Goal: Task Accomplishment & Management: Manage account settings

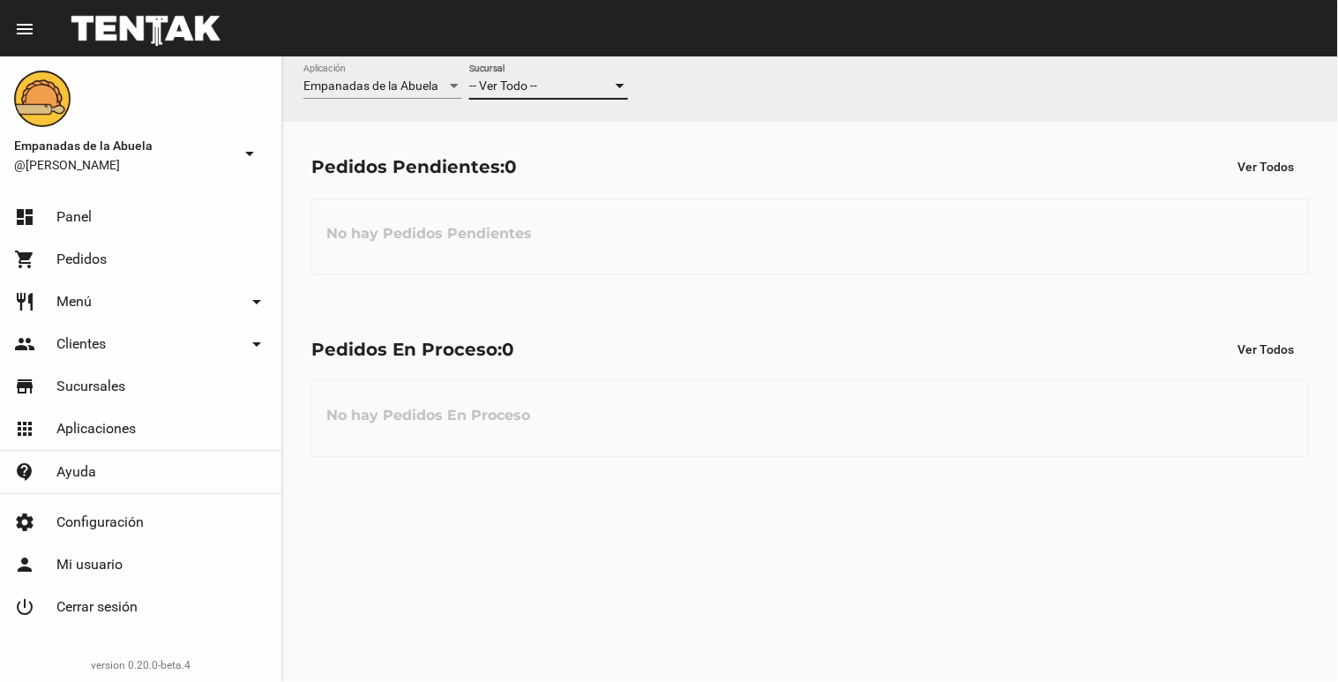
click at [621, 83] on div at bounding box center [620, 86] width 16 height 14
click at [606, 147] on span "Lomas de Zamora" at bounding box center [548, 160] width 159 height 37
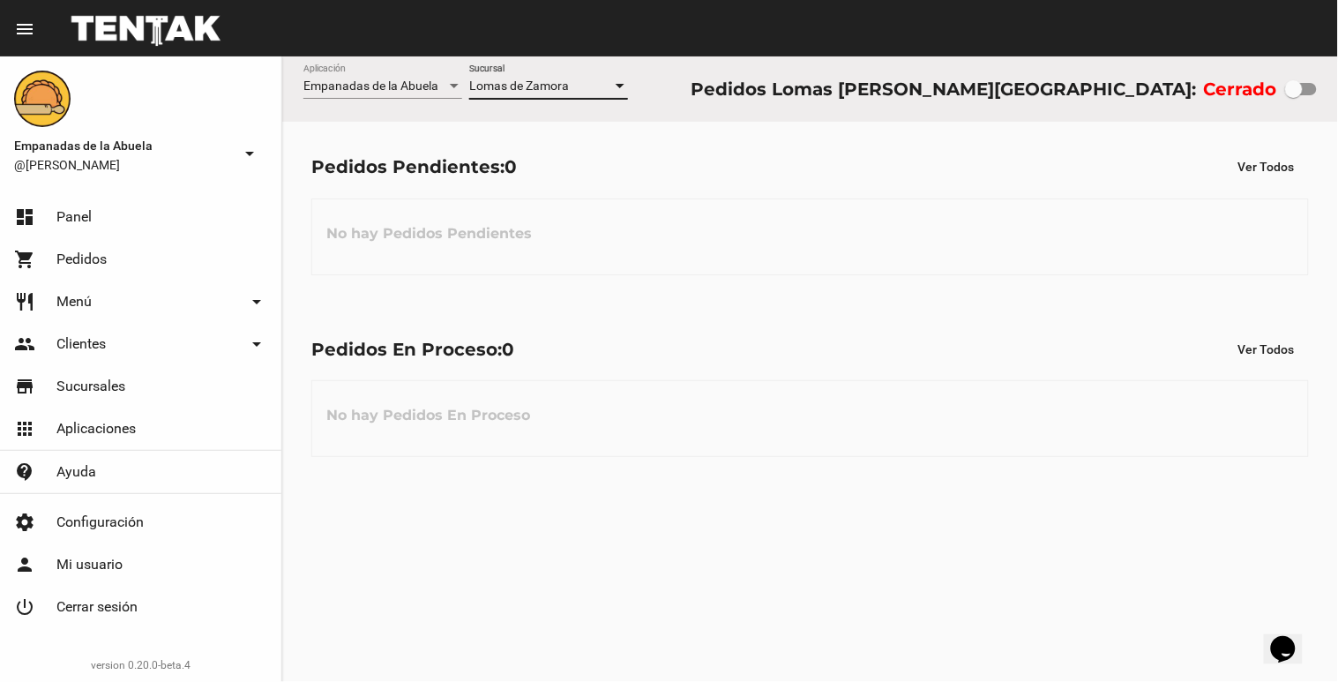
click at [1288, 92] on div at bounding box center [1294, 89] width 18 height 18
click at [1293, 95] on input "checkbox" at bounding box center [1293, 95] width 1 height 1
click at [622, 90] on div at bounding box center [620, 86] width 16 height 14
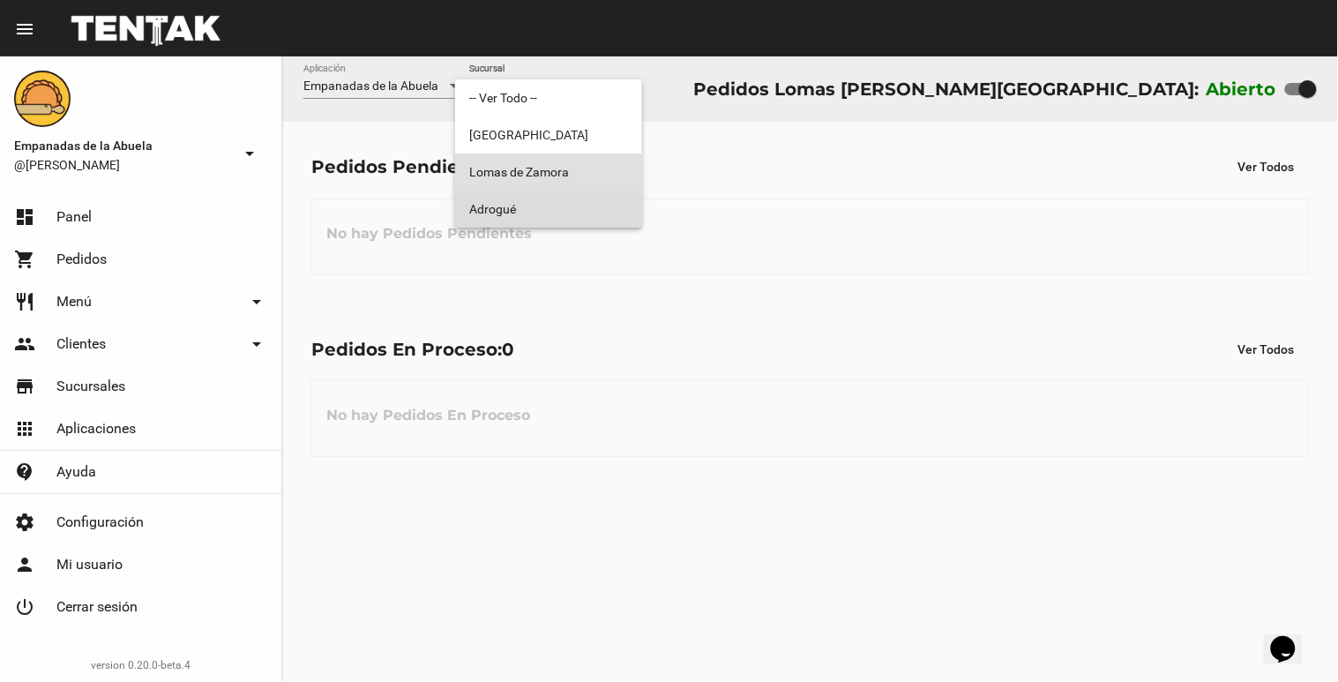
drag, startPoint x: 618, startPoint y: 199, endPoint x: 610, endPoint y: 132, distance: 67.5
click at [616, 200] on span "Adrogué" at bounding box center [548, 208] width 159 height 37
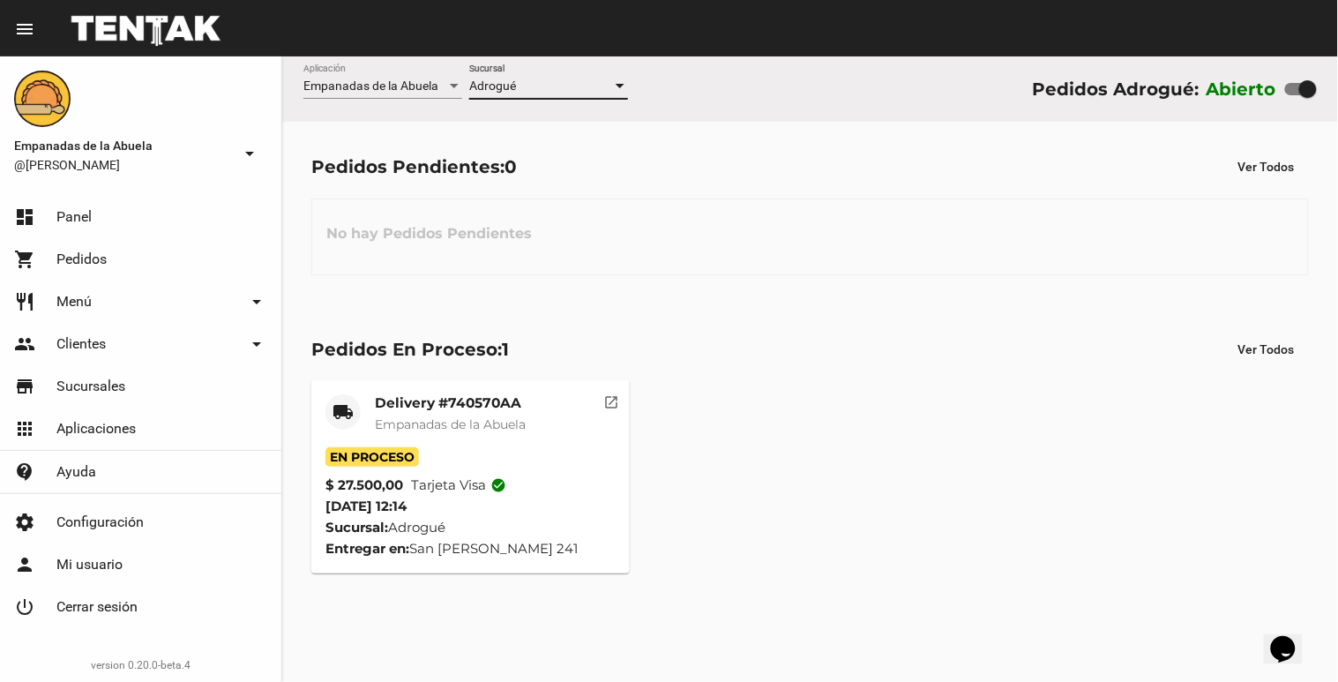
click at [622, 86] on div at bounding box center [620, 86] width 9 height 4
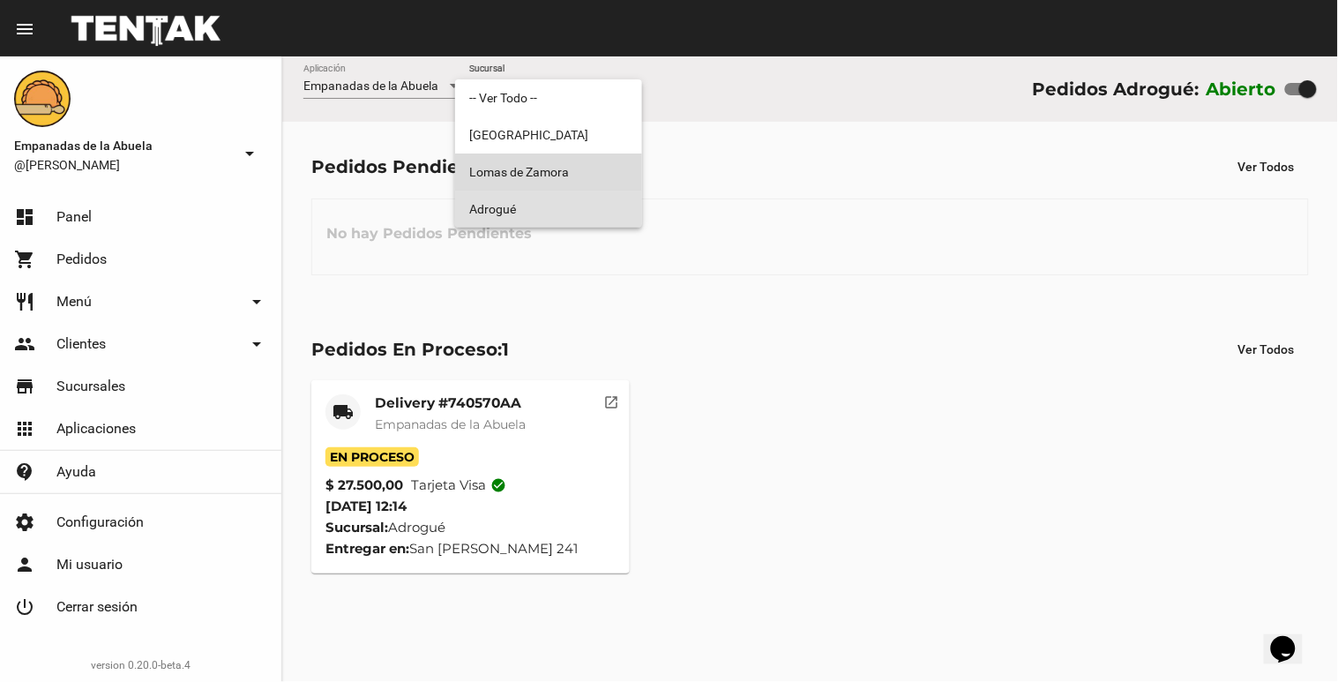
click at [593, 168] on span "Lomas de Zamora" at bounding box center [548, 171] width 159 height 37
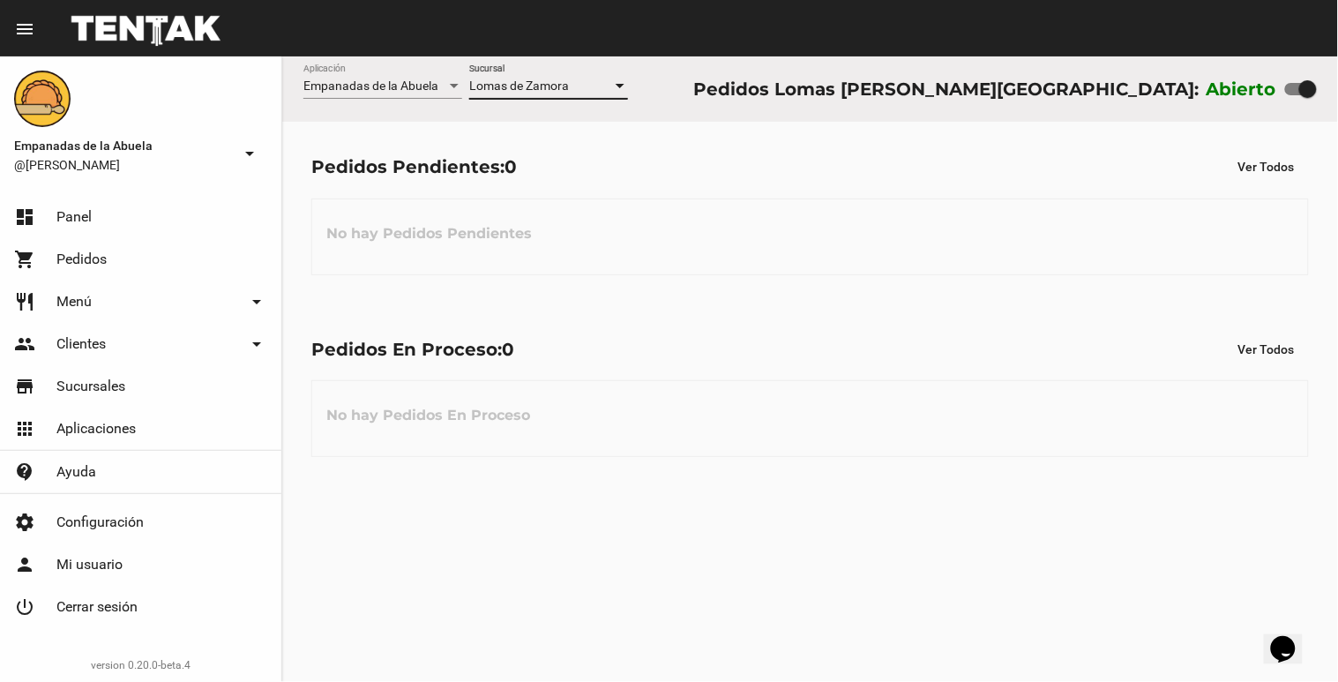
click at [620, 84] on div at bounding box center [620, 86] width 9 height 4
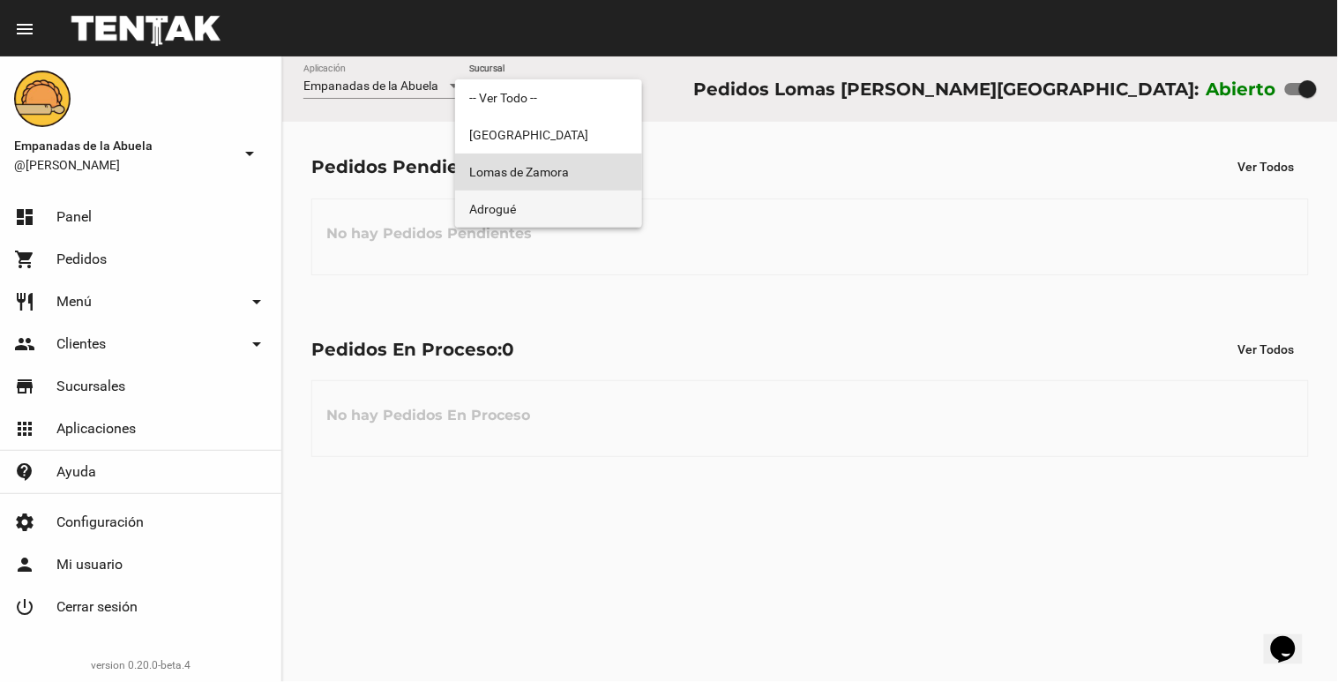
click at [610, 208] on span "Adrogué" at bounding box center [548, 208] width 159 height 37
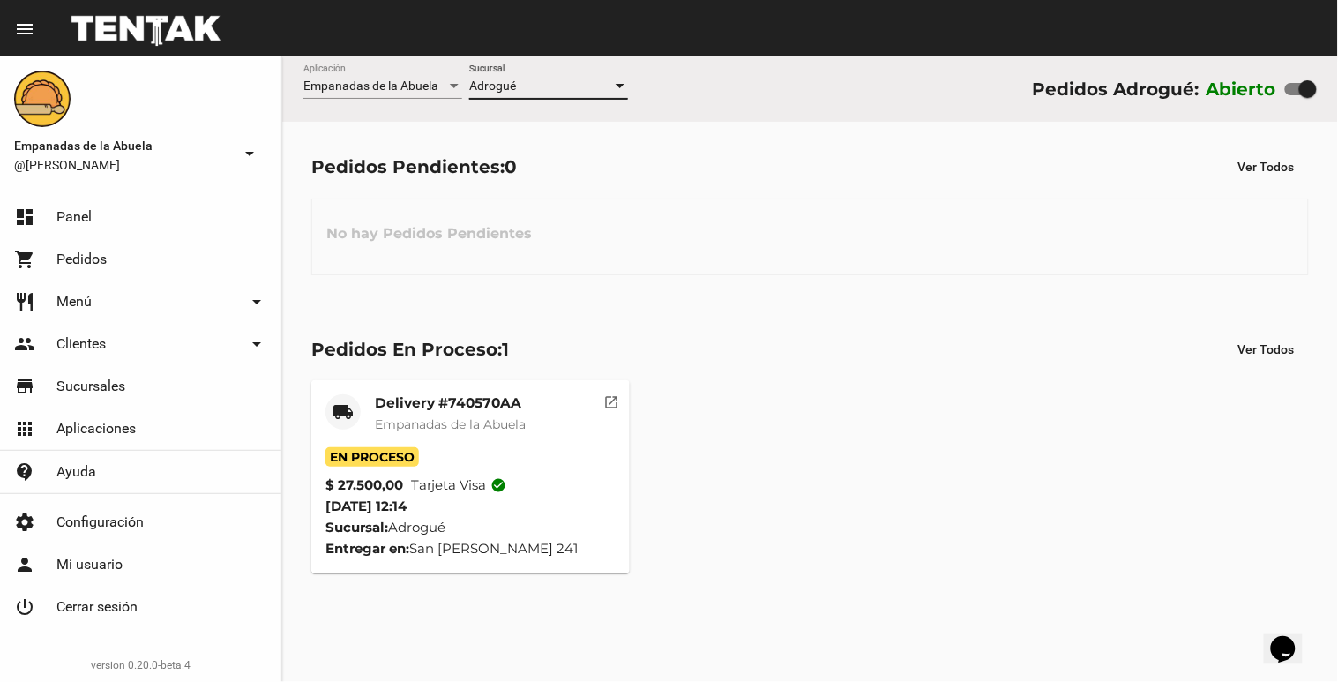
click at [612, 90] on div at bounding box center [620, 86] width 16 height 14
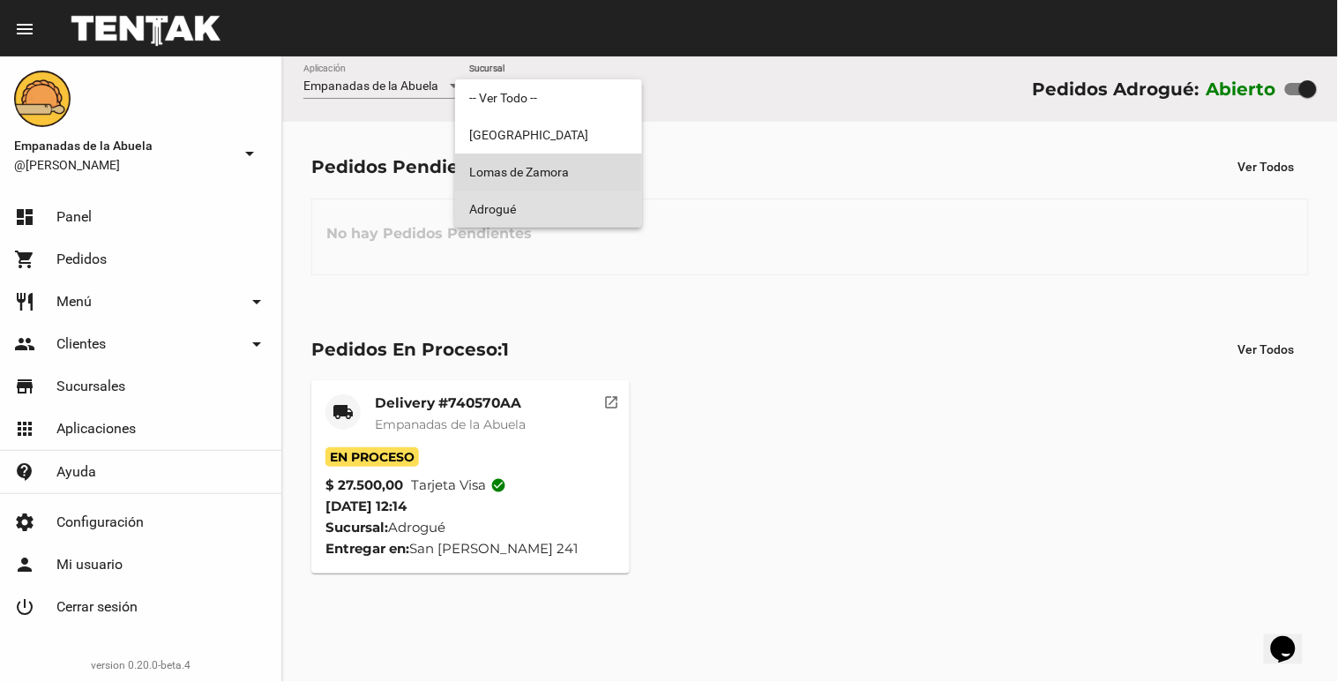
click at [584, 166] on span "Lomas de Zamora" at bounding box center [548, 171] width 159 height 37
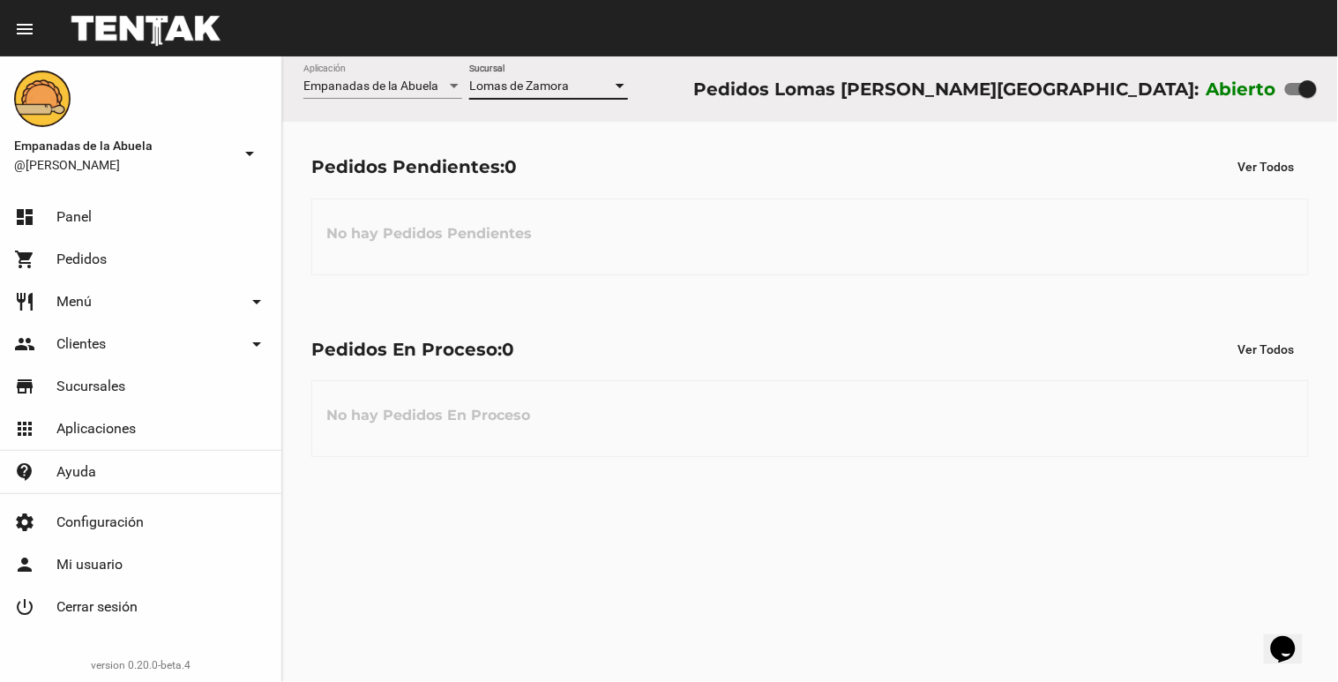
click at [624, 83] on div at bounding box center [620, 86] width 16 height 14
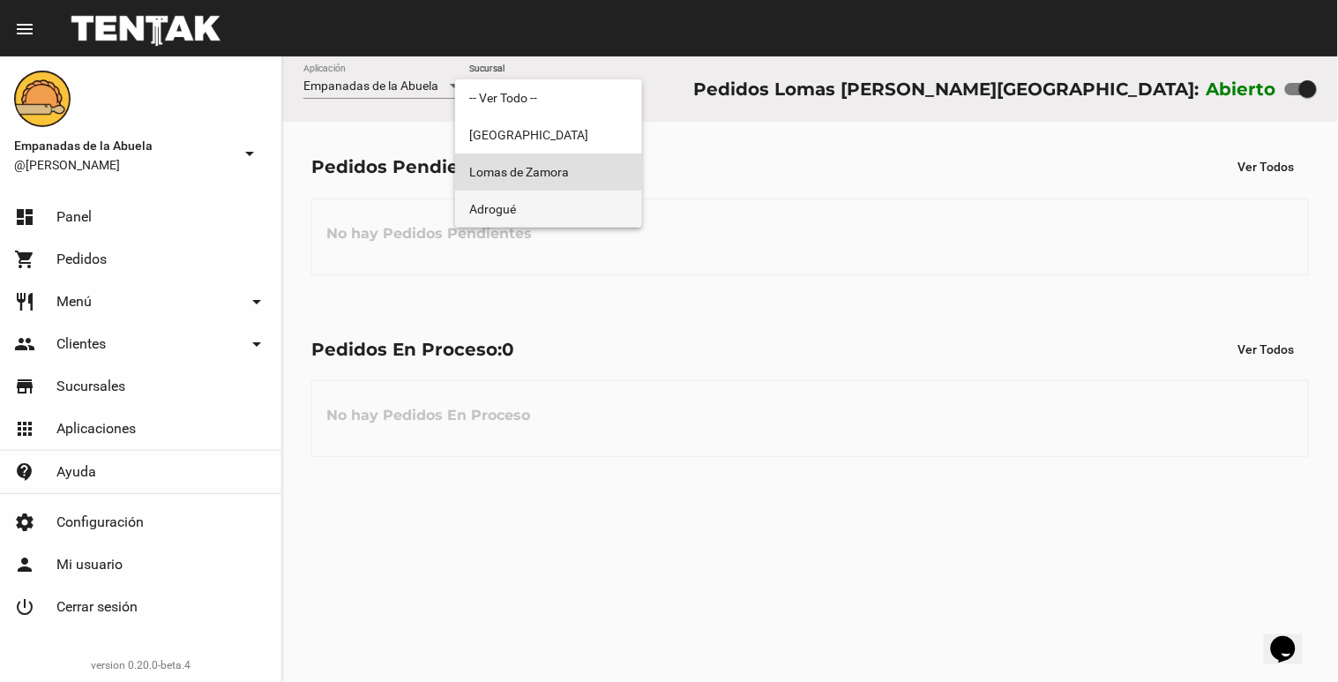
click at [526, 210] on span "Adrogué" at bounding box center [548, 208] width 159 height 37
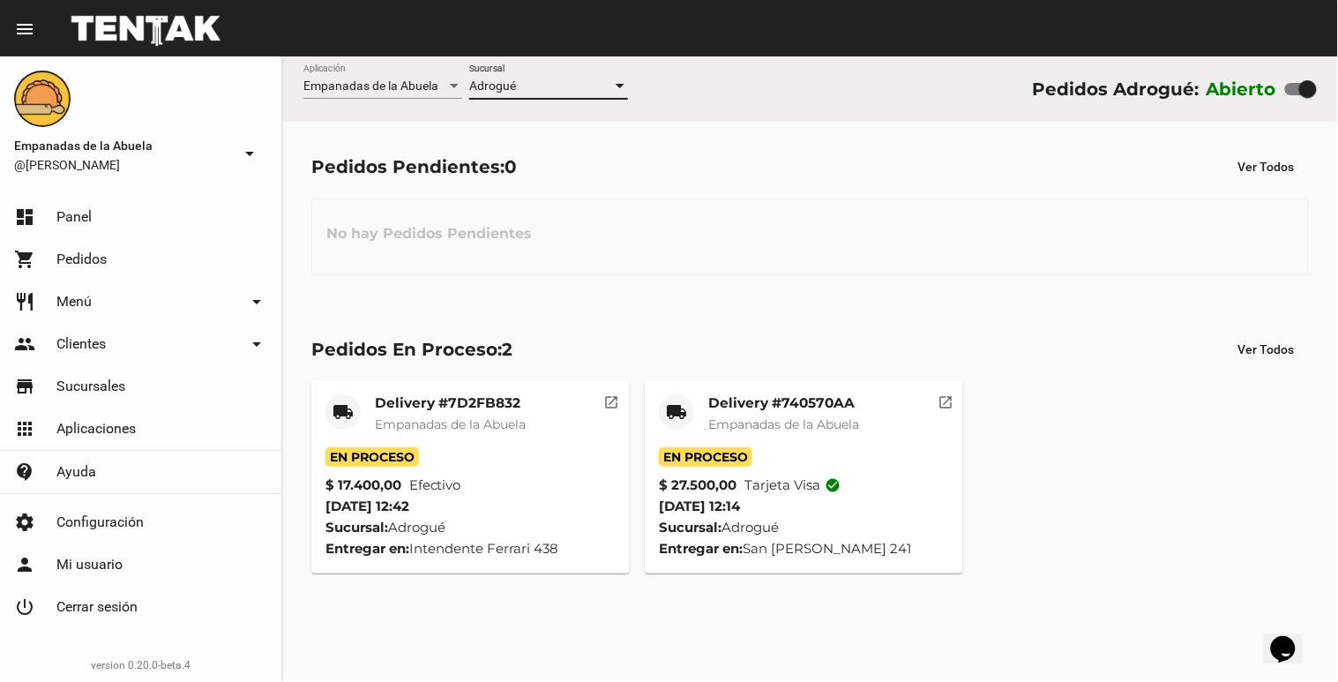
click at [616, 82] on div at bounding box center [620, 86] width 16 height 14
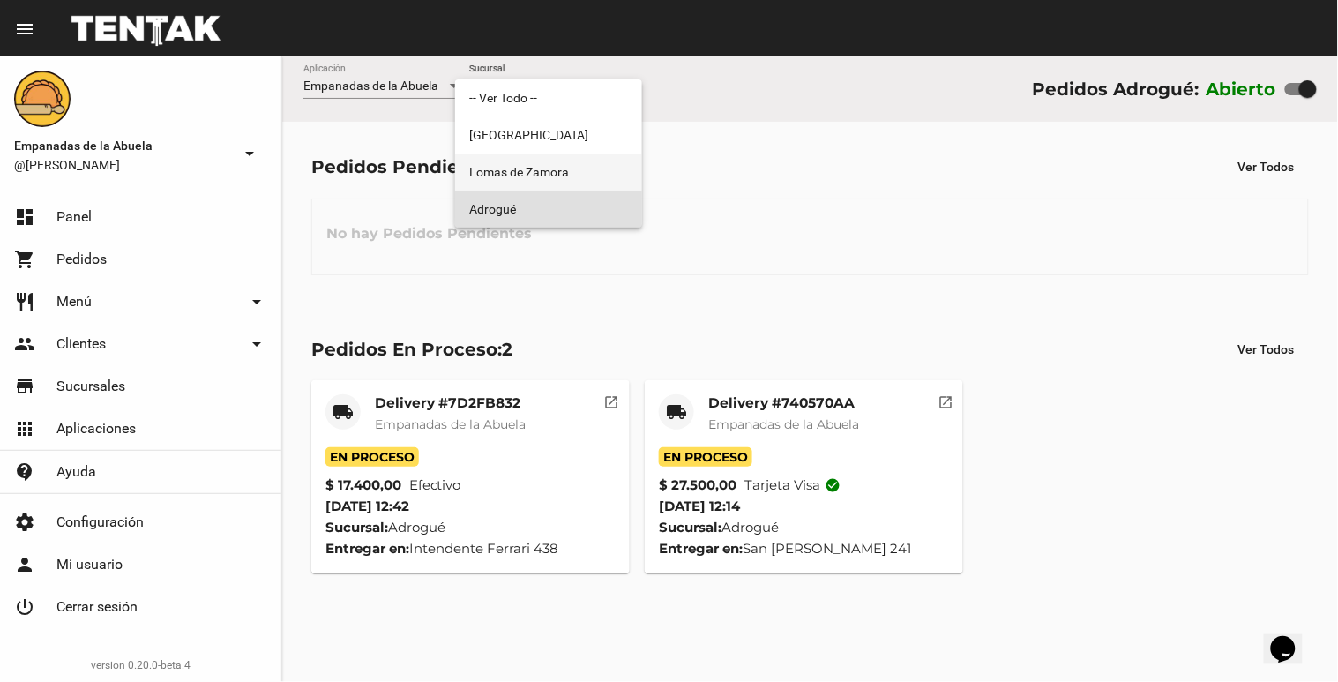
click at [520, 179] on span "Lomas de Zamora" at bounding box center [548, 171] width 159 height 37
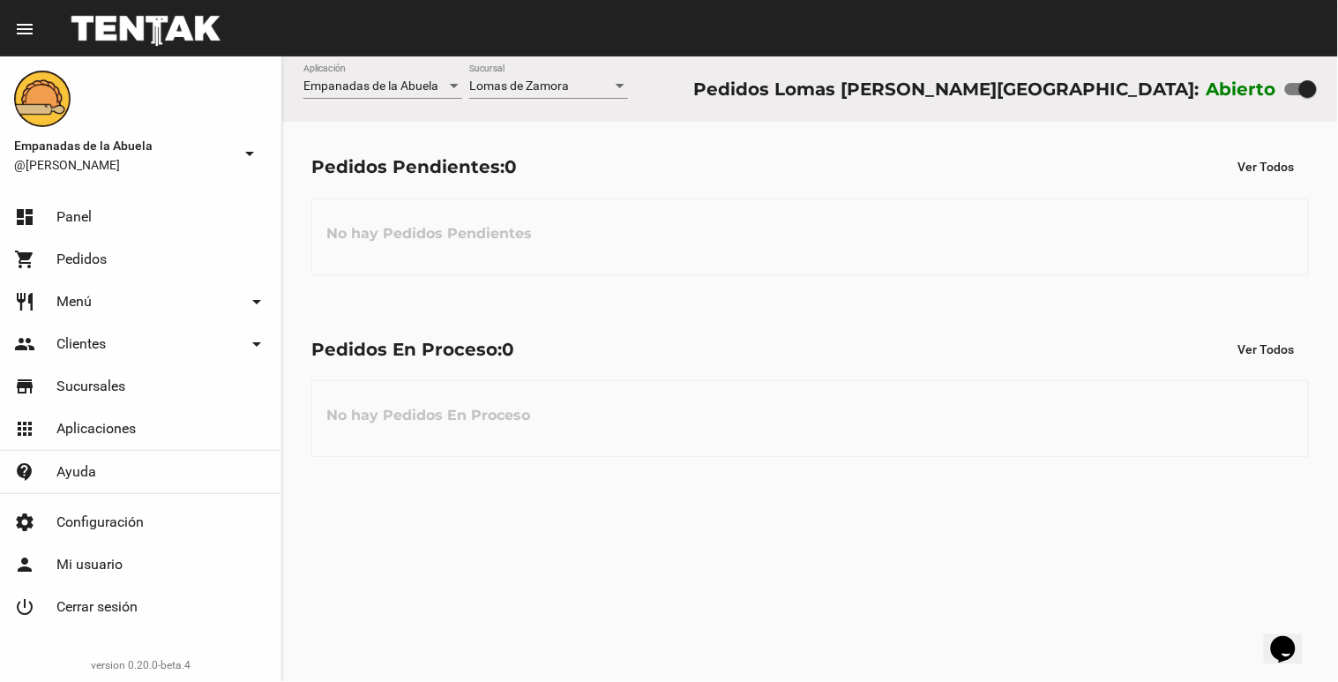
click at [627, 95] on div "Lomas [PERSON_NAME] Sucursal" at bounding box center [548, 81] width 159 height 34
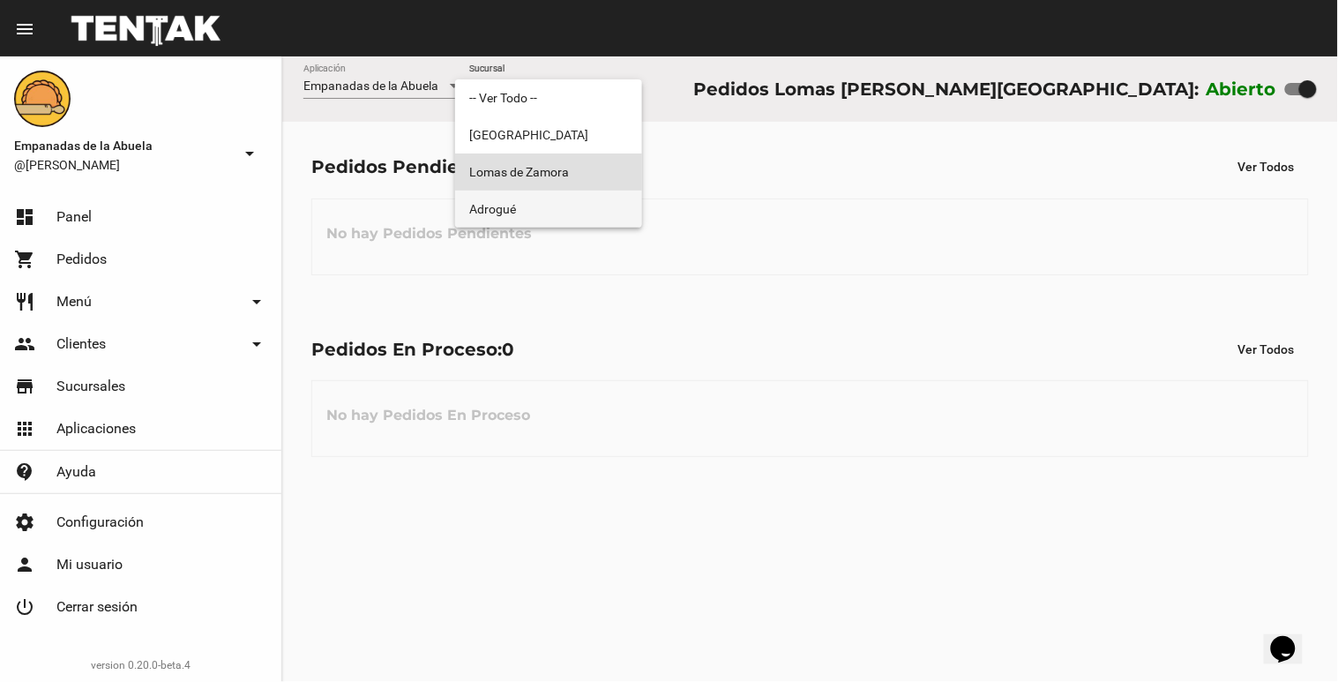
click at [626, 213] on span "Adrogué" at bounding box center [548, 208] width 159 height 37
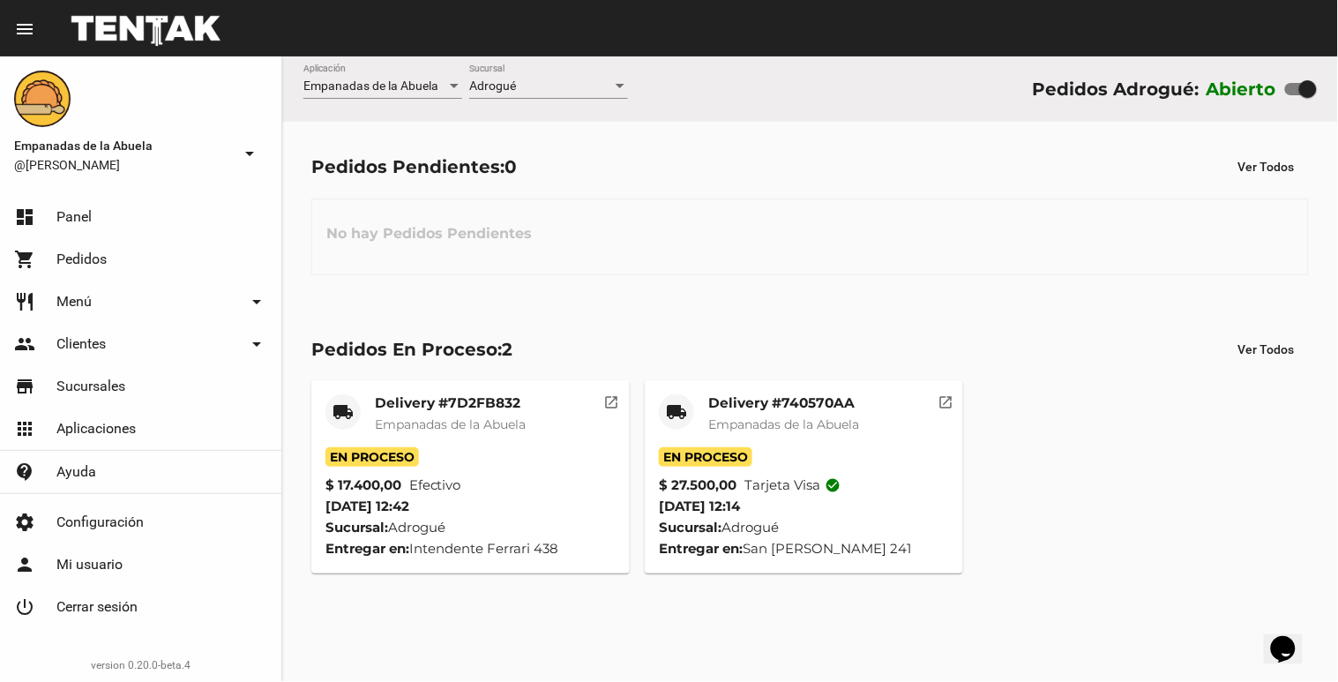
click at [620, 95] on div "Adrogué Sucursal" at bounding box center [548, 81] width 159 height 34
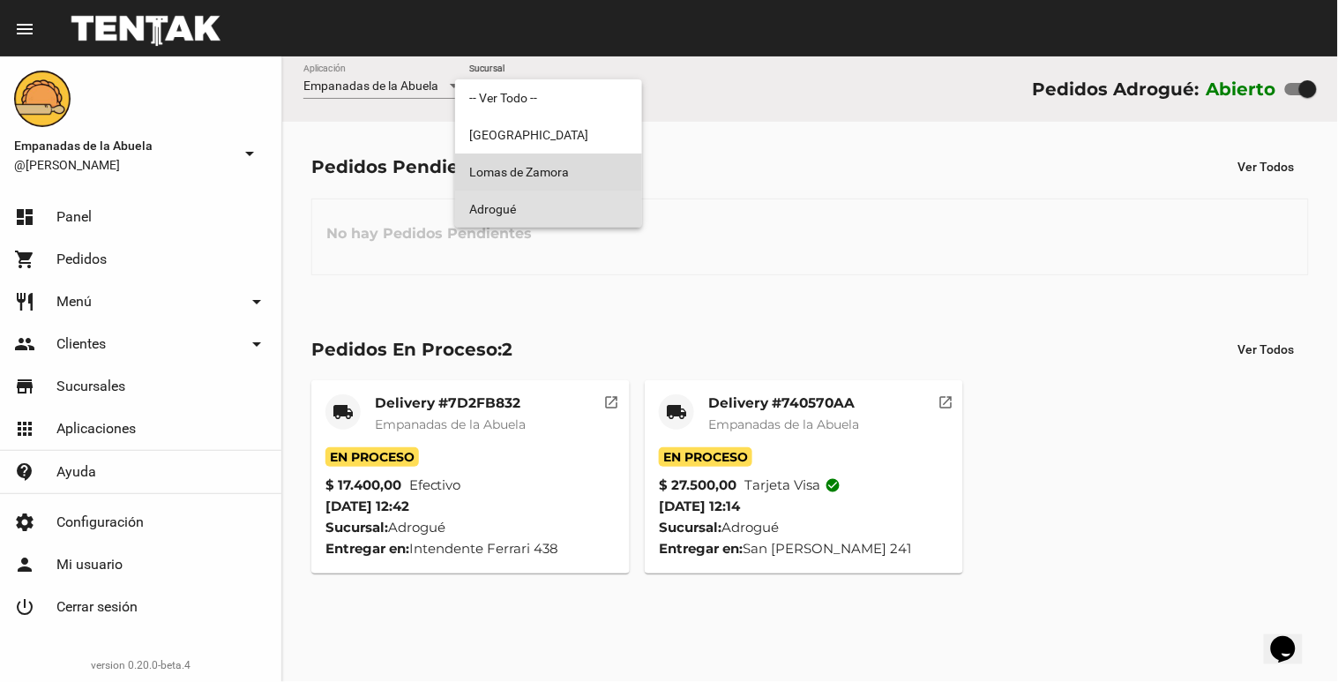
click at [586, 180] on span "Lomas de Zamora" at bounding box center [548, 171] width 159 height 37
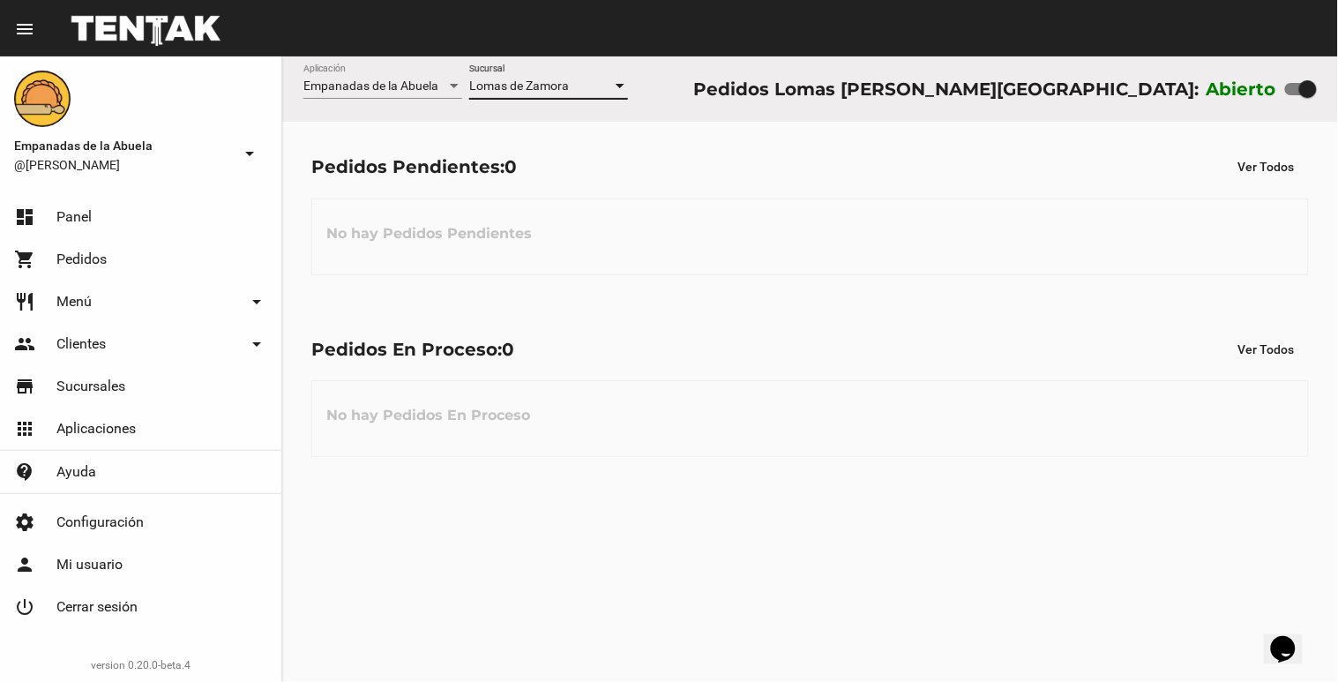
click at [618, 86] on div at bounding box center [620, 86] width 9 height 4
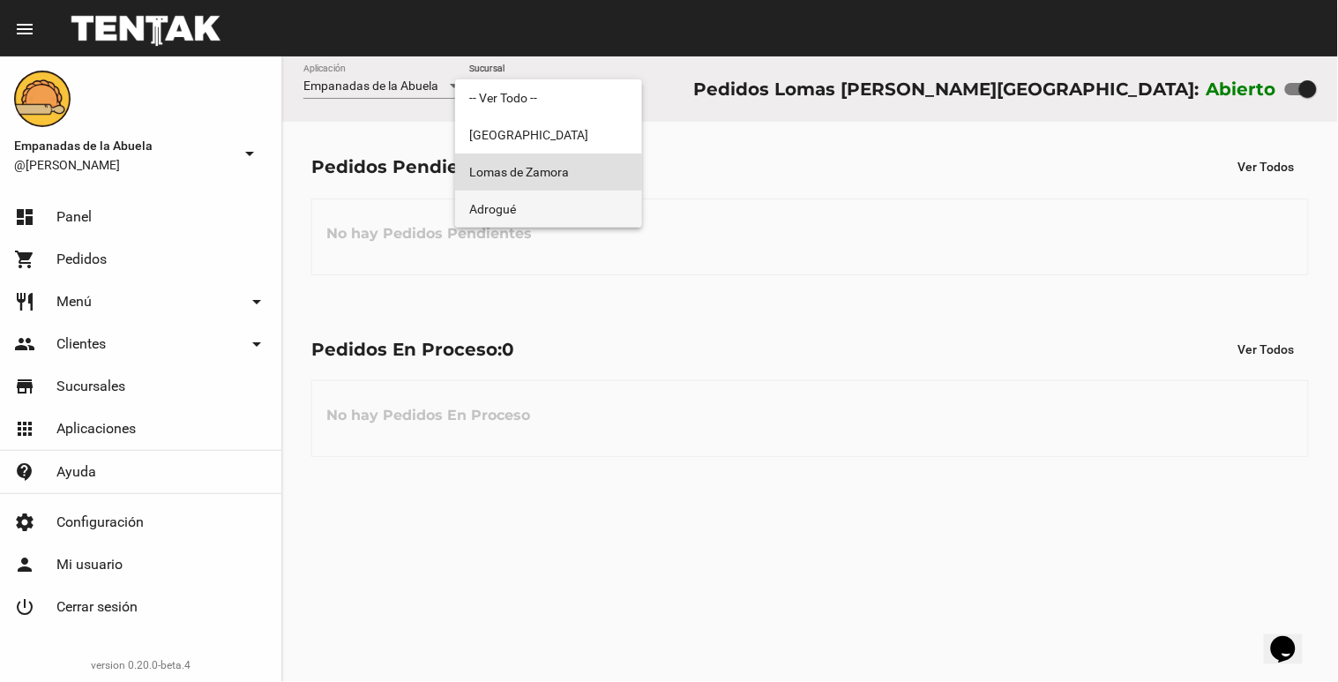
click at [574, 199] on span "Adrogué" at bounding box center [548, 208] width 159 height 37
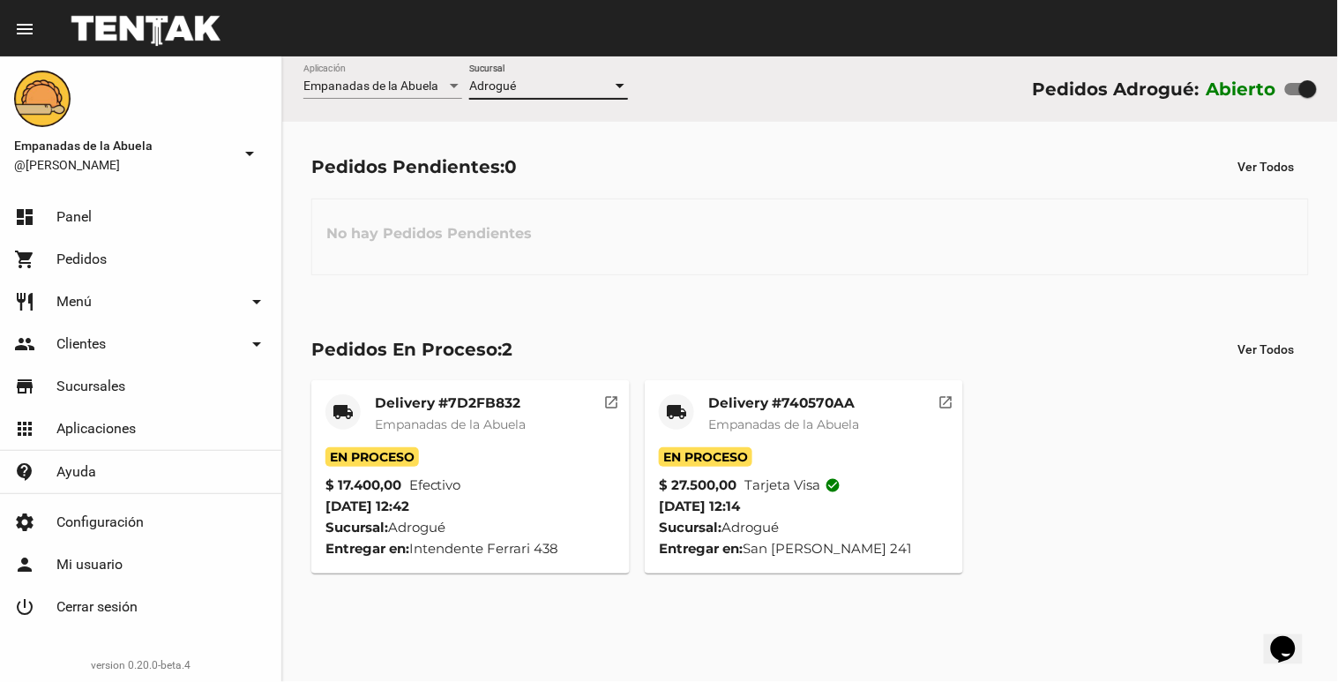
click at [626, 82] on div at bounding box center [620, 86] width 16 height 14
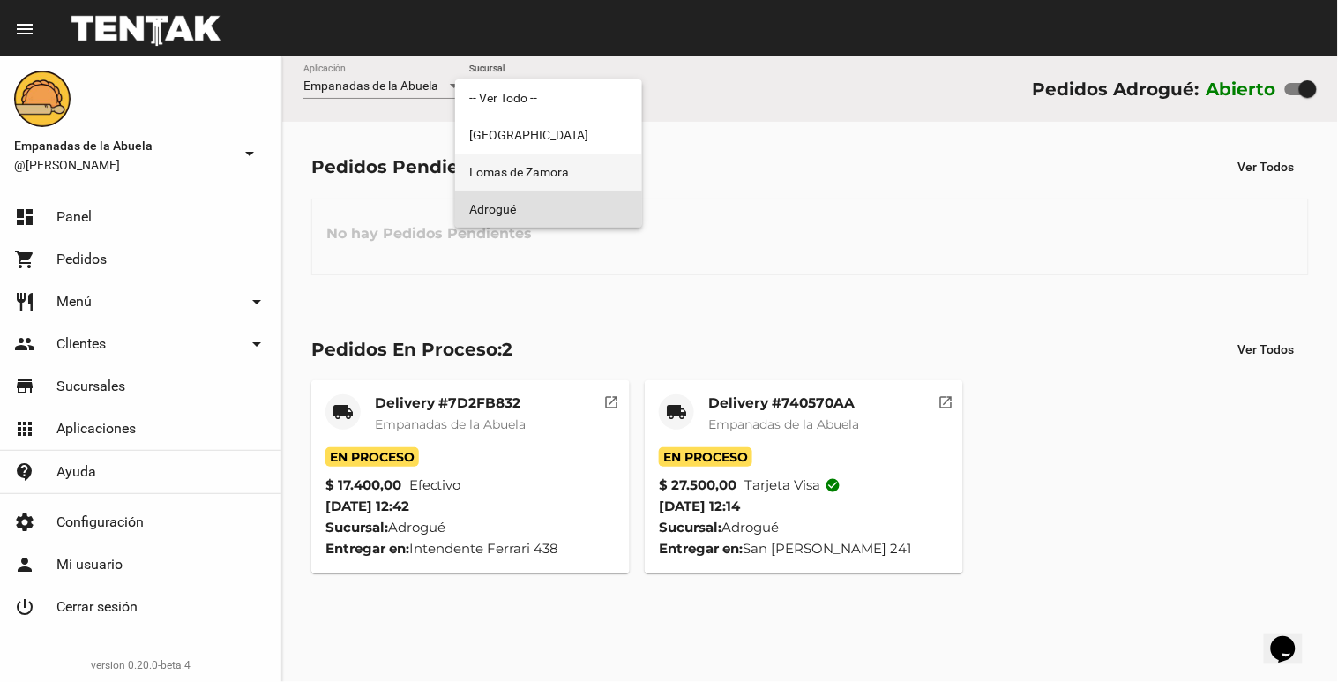
click at [613, 173] on span "Lomas de Zamora" at bounding box center [548, 171] width 159 height 37
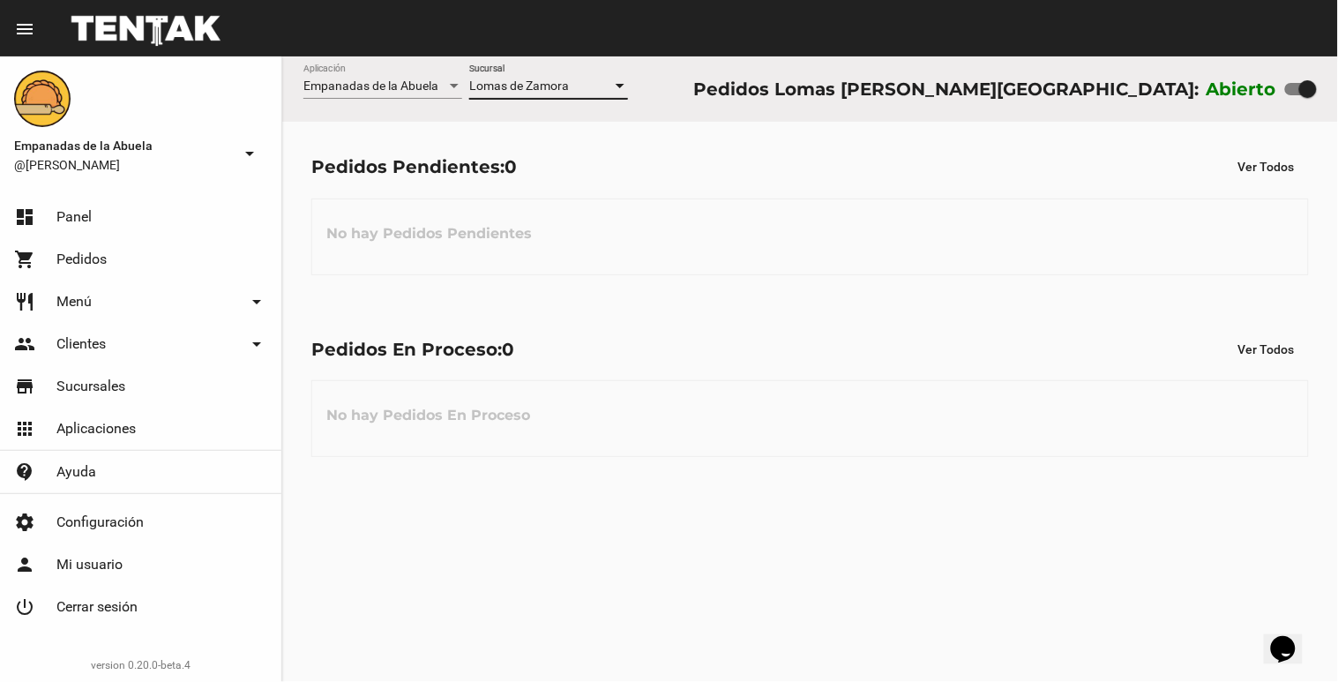
click at [615, 82] on div at bounding box center [620, 86] width 16 height 14
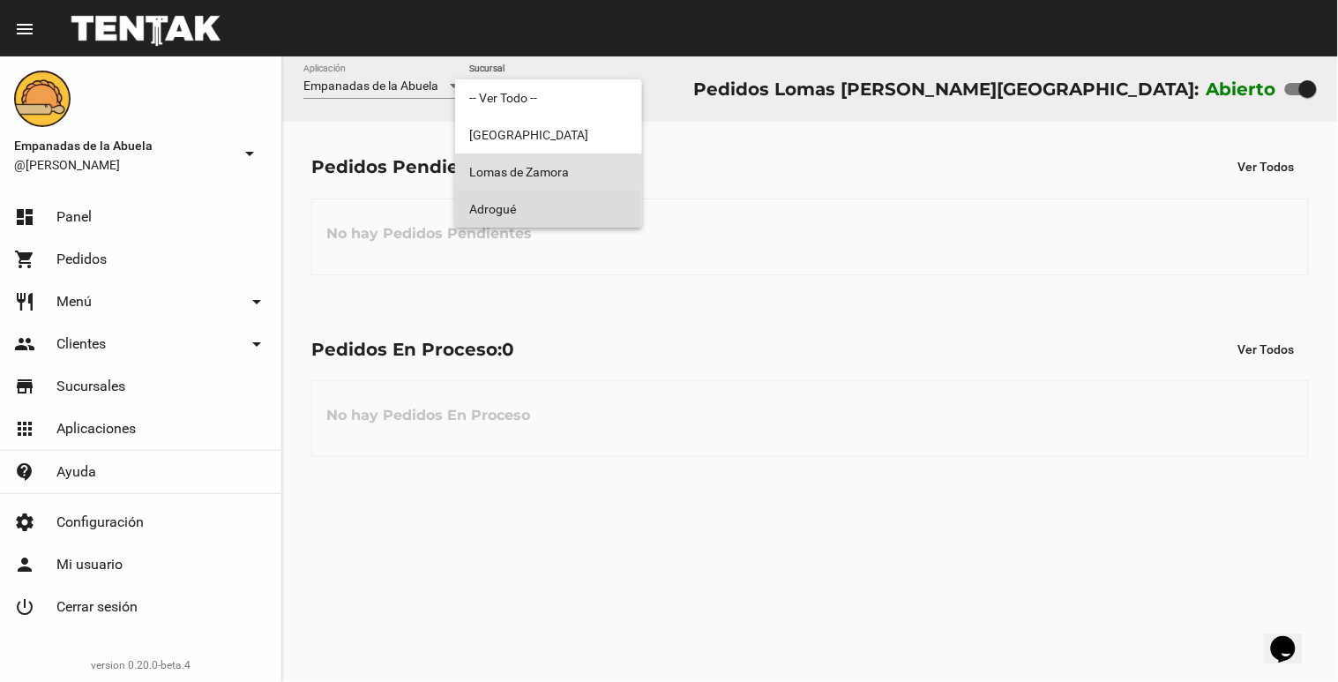
click at [556, 200] on span "Adrogué" at bounding box center [548, 208] width 159 height 37
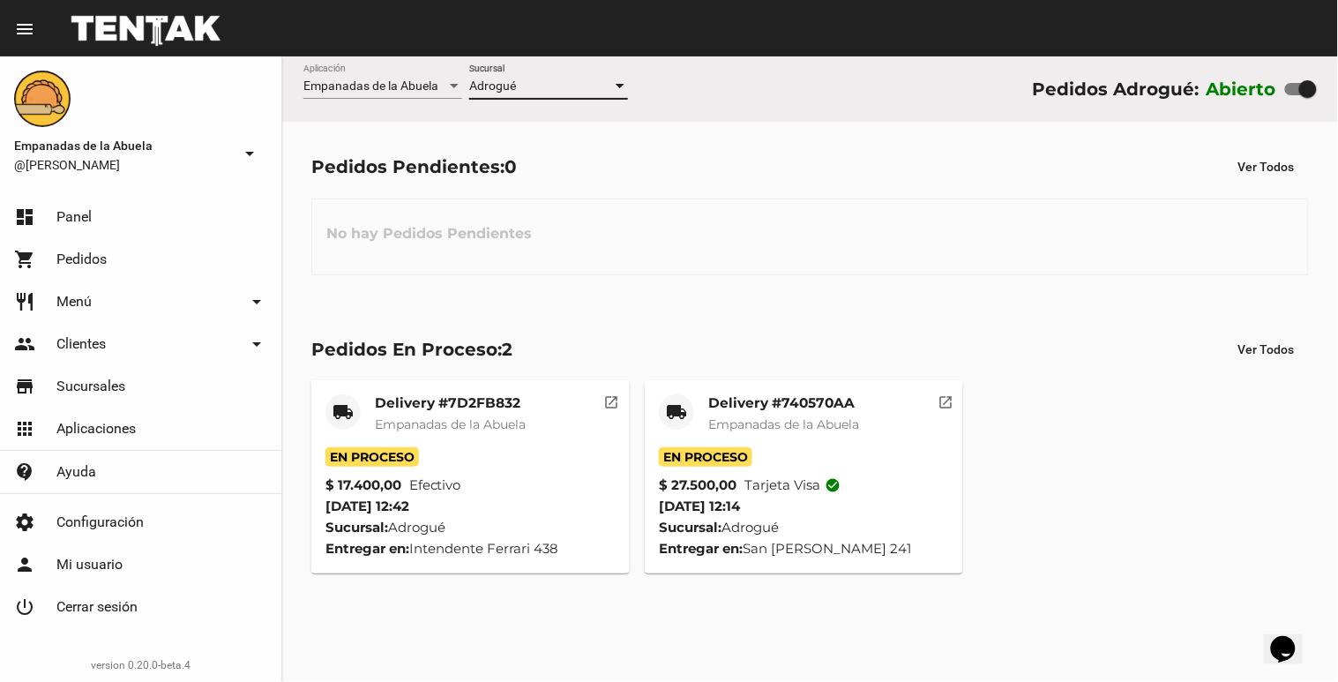
click at [620, 85] on div at bounding box center [620, 86] width 9 height 4
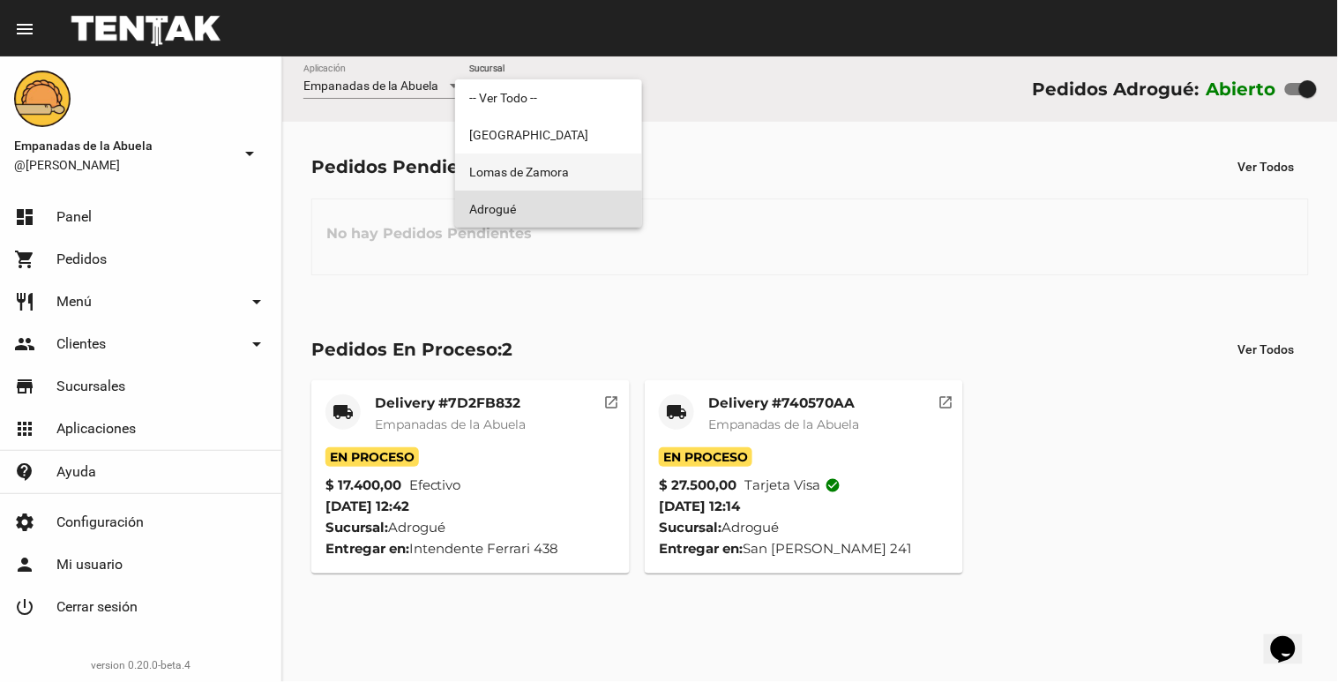
click at [575, 155] on span "Lomas de Zamora" at bounding box center [548, 171] width 159 height 37
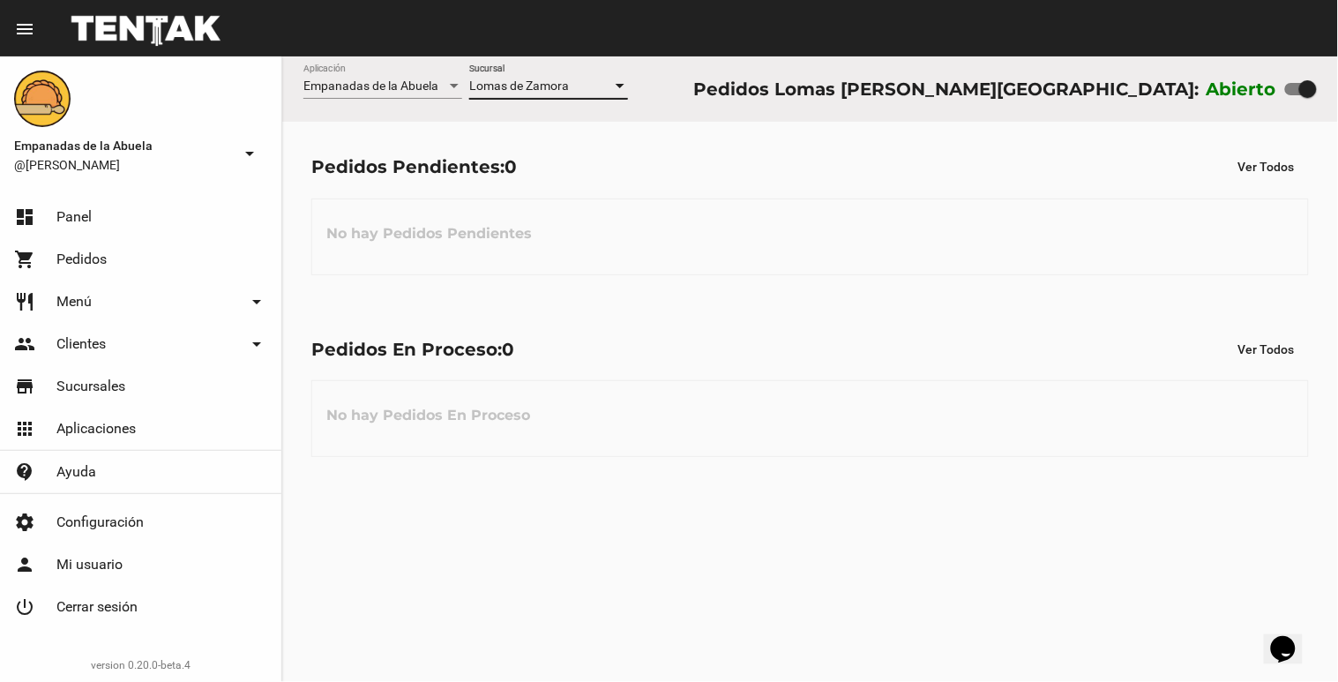
click at [619, 86] on div at bounding box center [620, 86] width 9 height 4
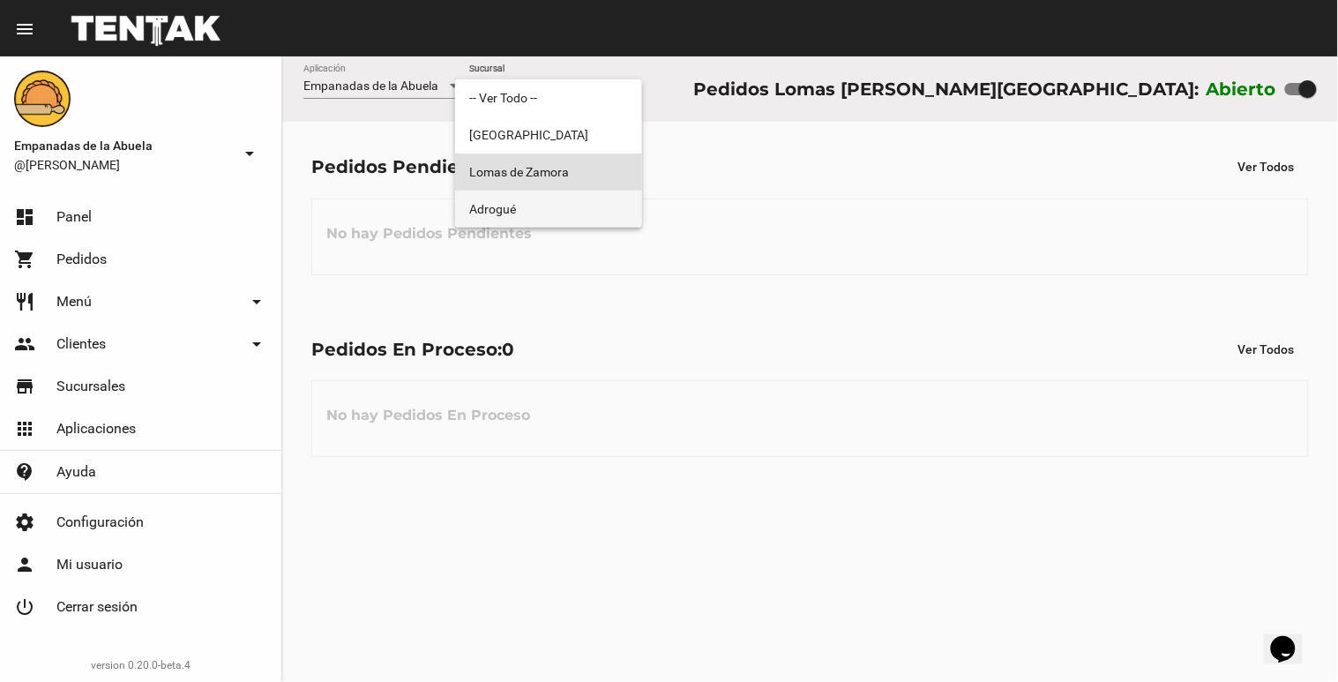
drag, startPoint x: 553, startPoint y: 203, endPoint x: 593, endPoint y: 152, distance: 65.3
click at [554, 204] on span "Adrogué" at bounding box center [548, 208] width 159 height 37
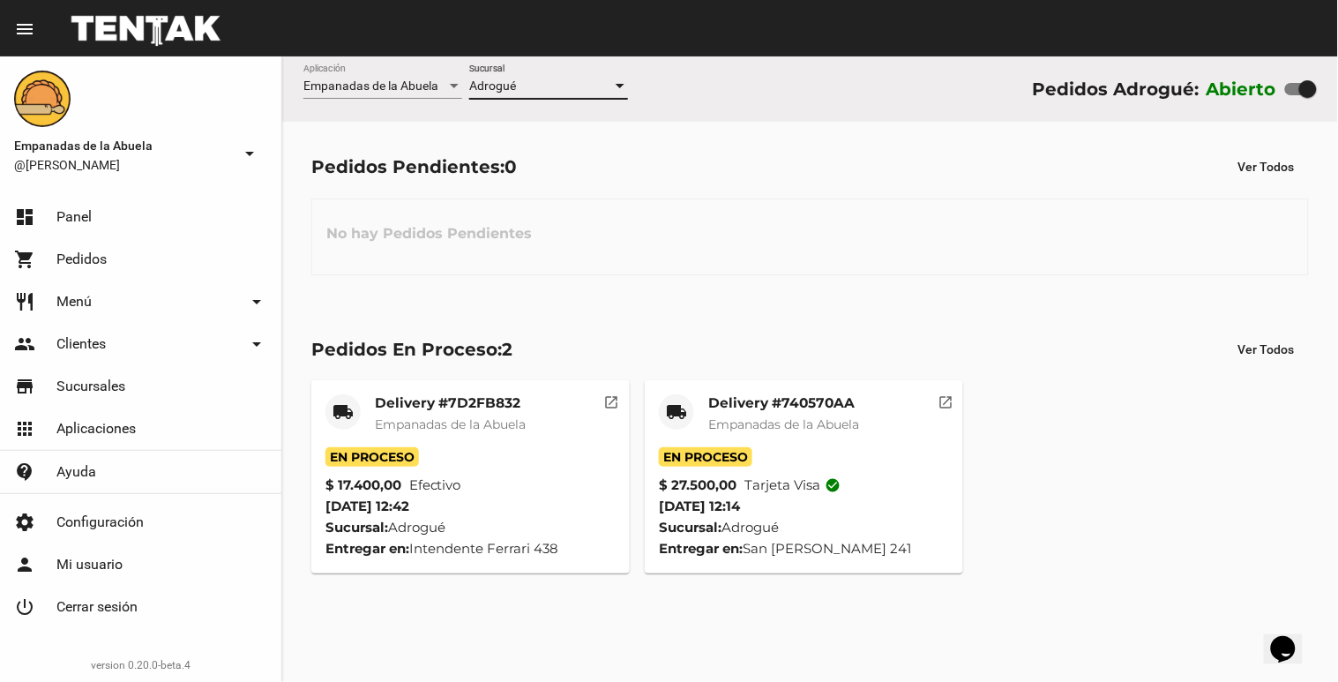
click at [627, 86] on div at bounding box center [620, 86] width 16 height 14
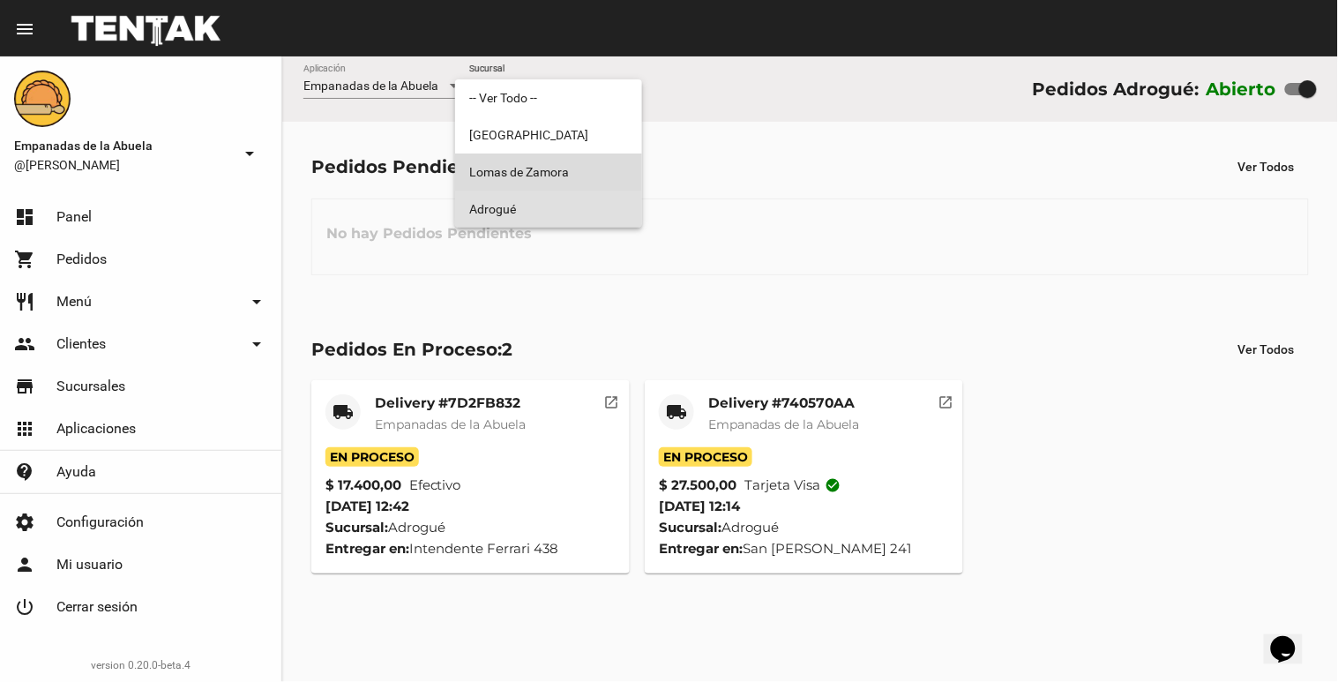
click at [568, 175] on span "Lomas de Zamora" at bounding box center [548, 171] width 159 height 37
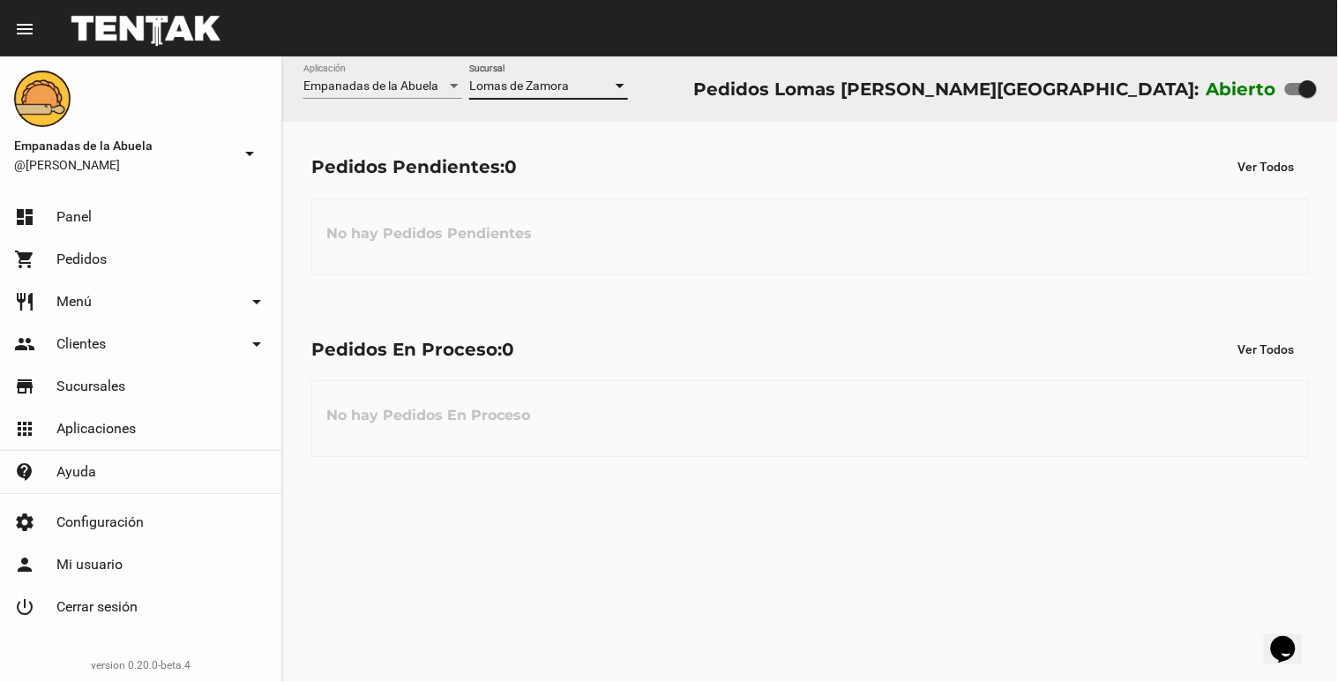
click at [623, 88] on div at bounding box center [620, 86] width 9 height 4
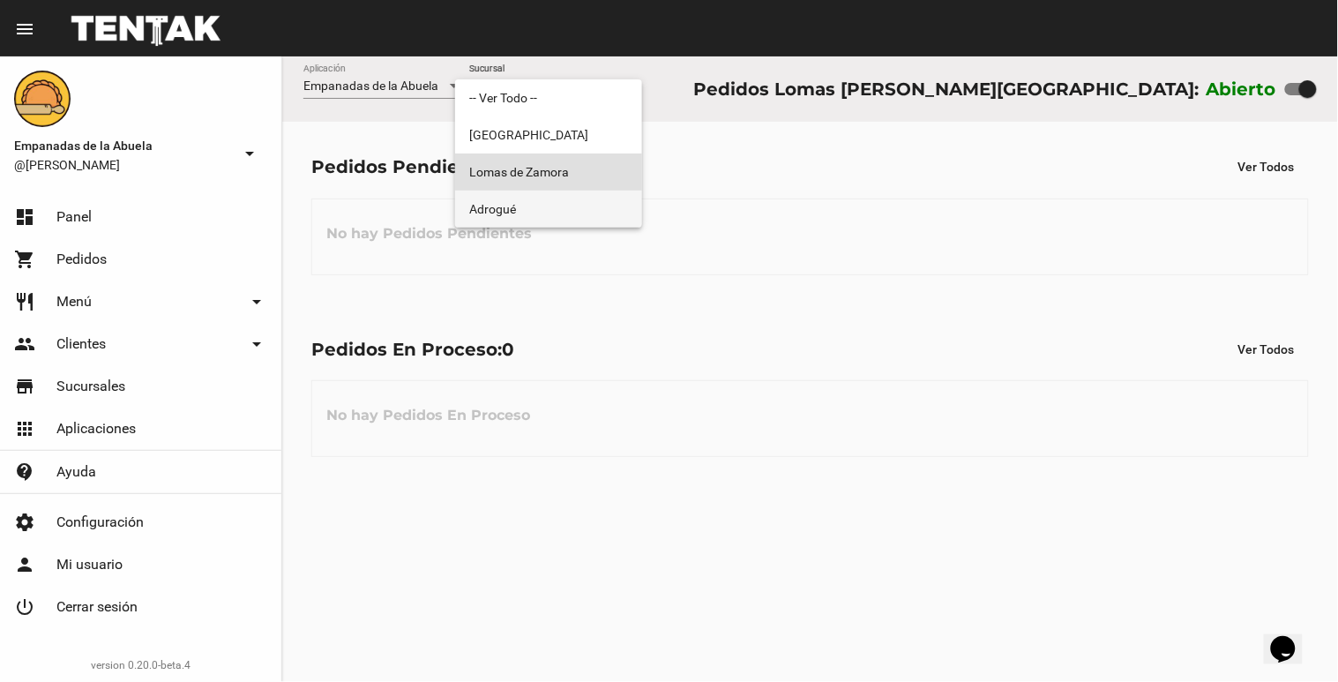
click at [585, 192] on span "Adrogué" at bounding box center [548, 208] width 159 height 37
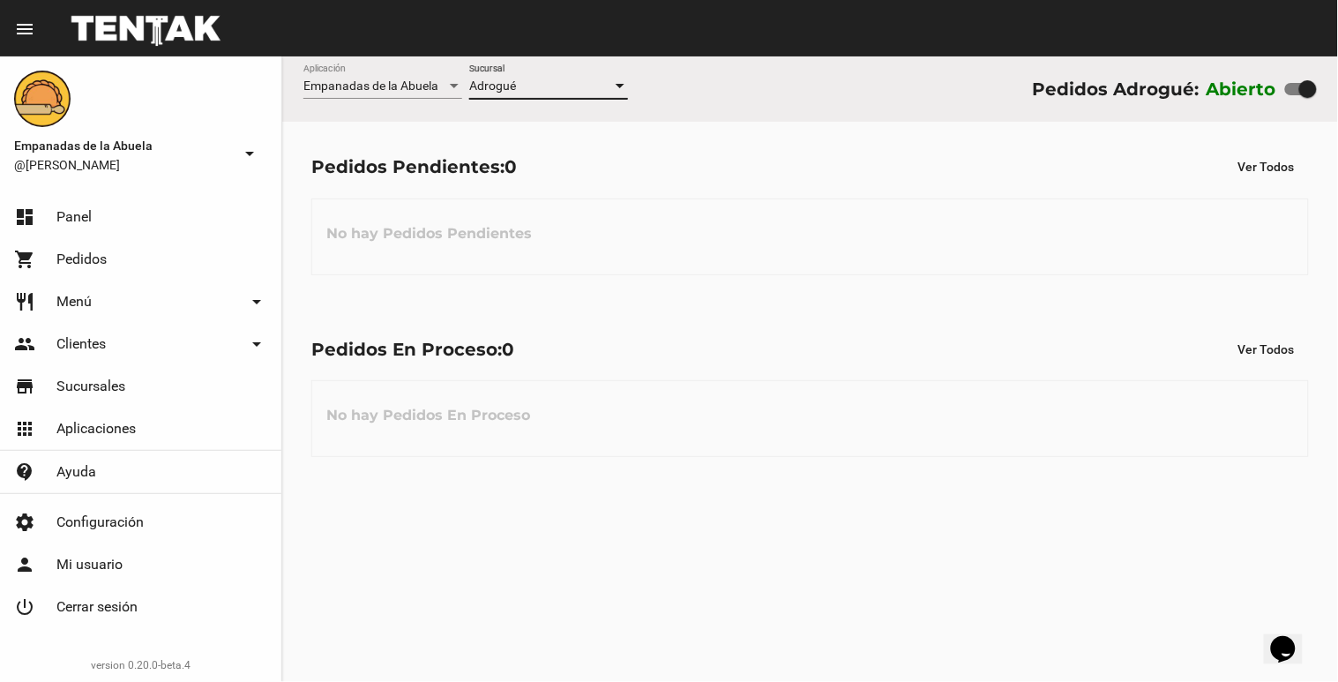
click at [621, 84] on div at bounding box center [620, 86] width 9 height 4
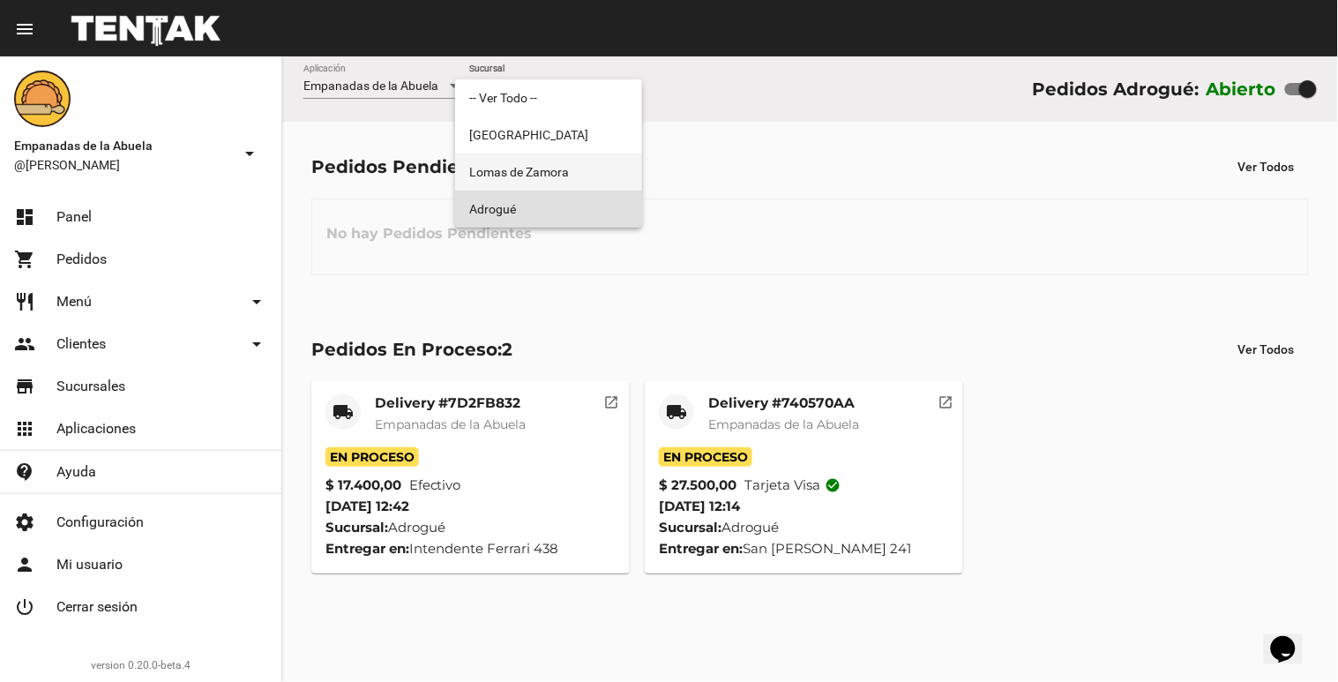
click at [606, 182] on span "Lomas de Zamora" at bounding box center [548, 171] width 159 height 37
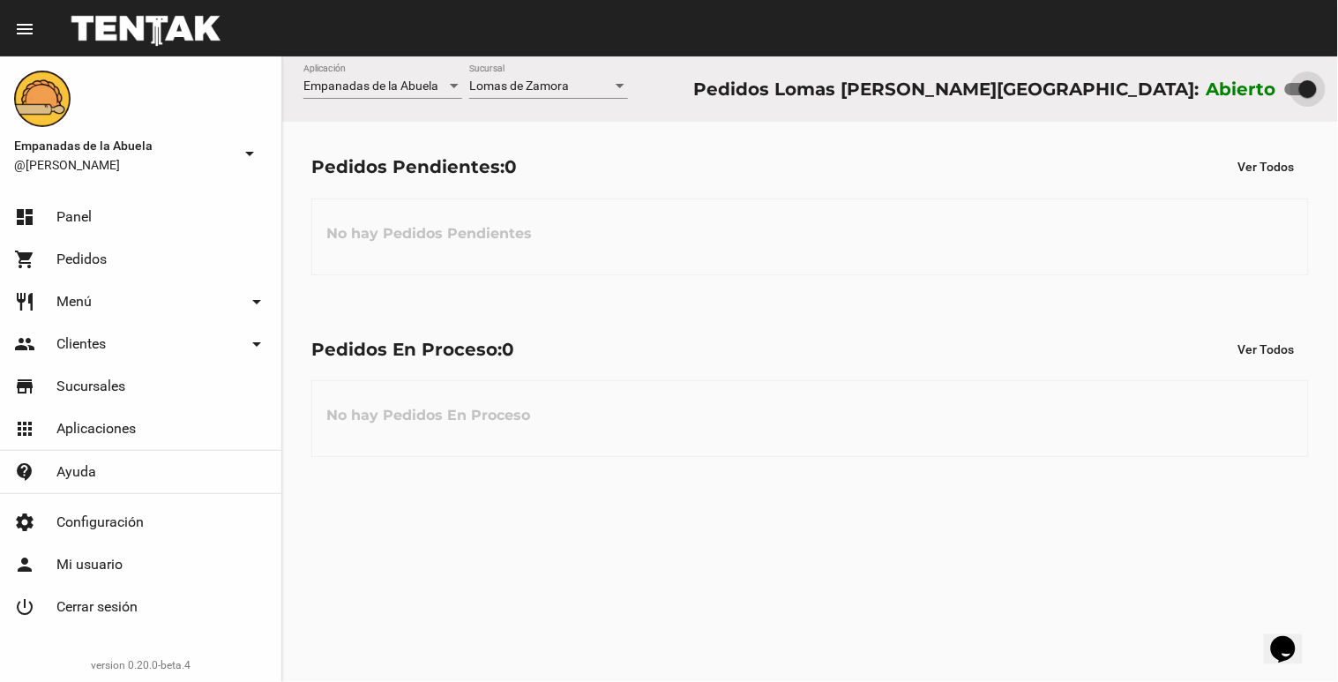
click at [1298, 84] on div at bounding box center [1301, 89] width 32 height 12
click at [1294, 95] on input "checkbox" at bounding box center [1293, 95] width 1 height 1
checkbox input "false"
